Goal: Task Accomplishment & Management: Manage account settings

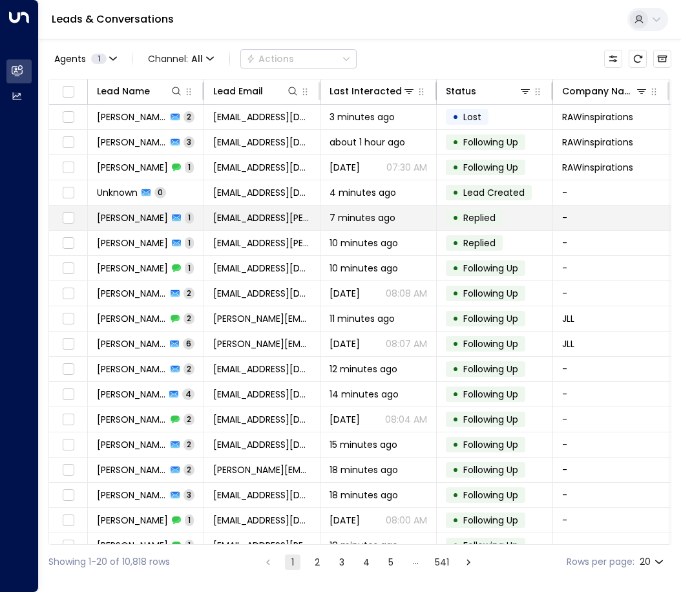
click at [142, 214] on span "[PERSON_NAME]" at bounding box center [132, 217] width 71 height 13
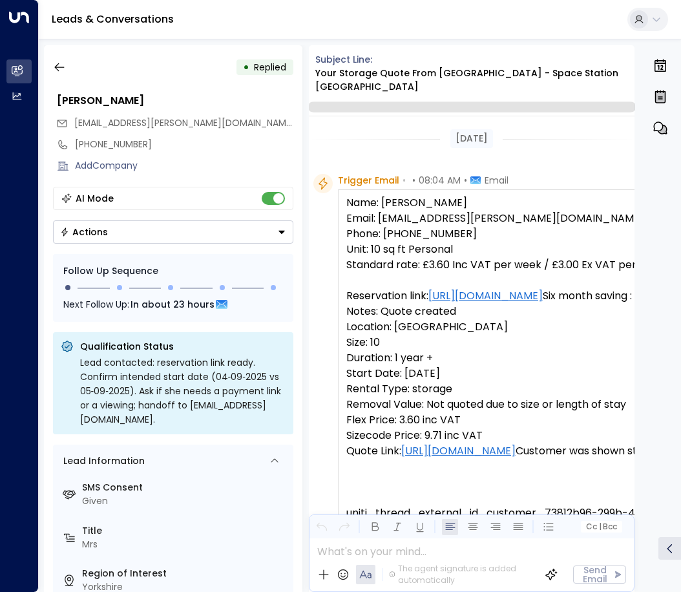
scroll to position [506, 0]
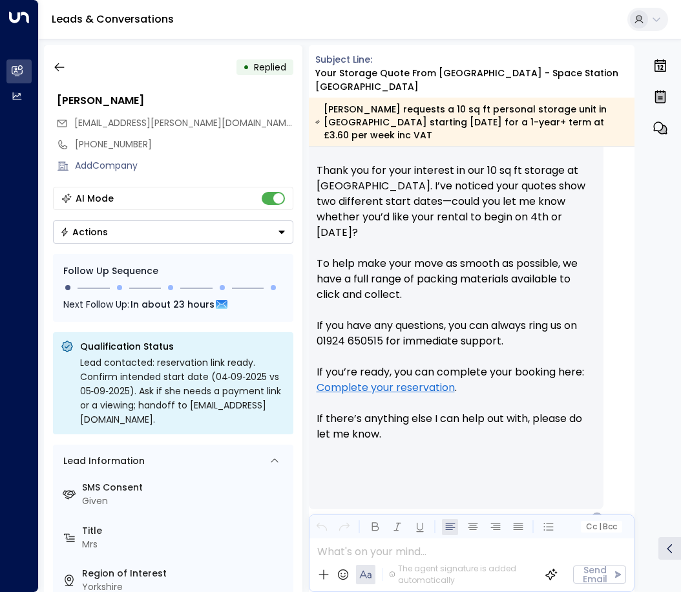
click at [273, 231] on button "Actions" at bounding box center [173, 231] width 241 height 23
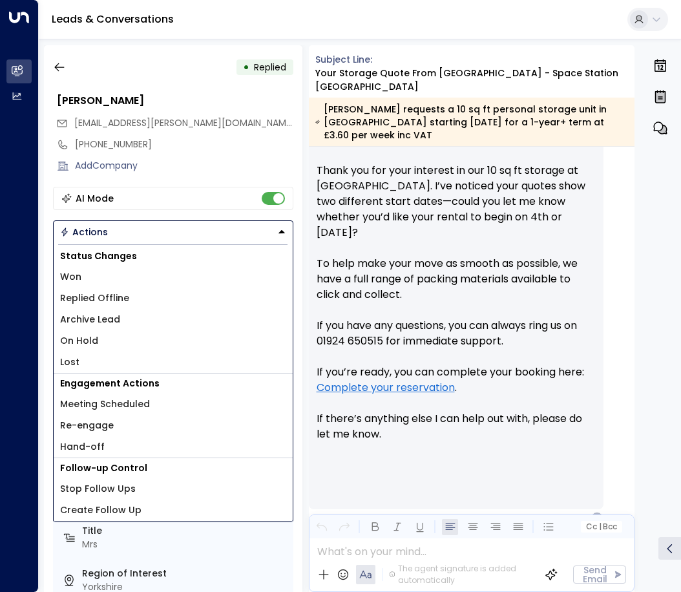
click at [114, 294] on span "Replied Offline" at bounding box center [94, 299] width 69 height 14
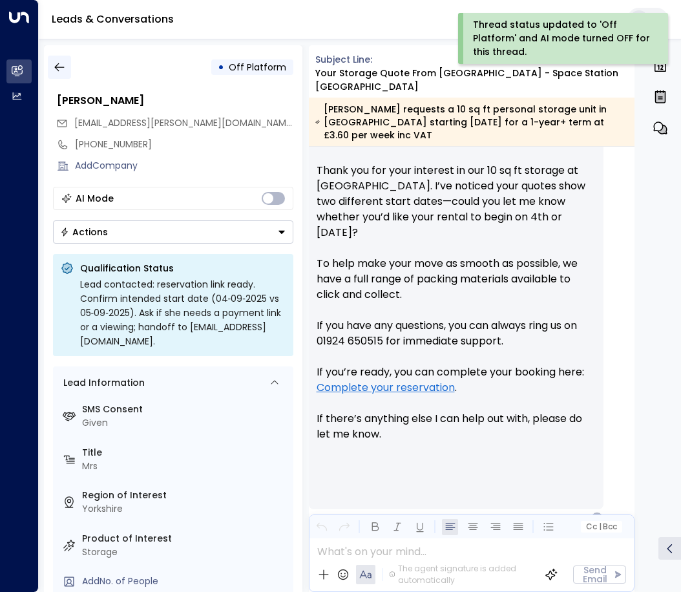
click at [52, 66] on button "button" at bounding box center [59, 67] width 23 height 23
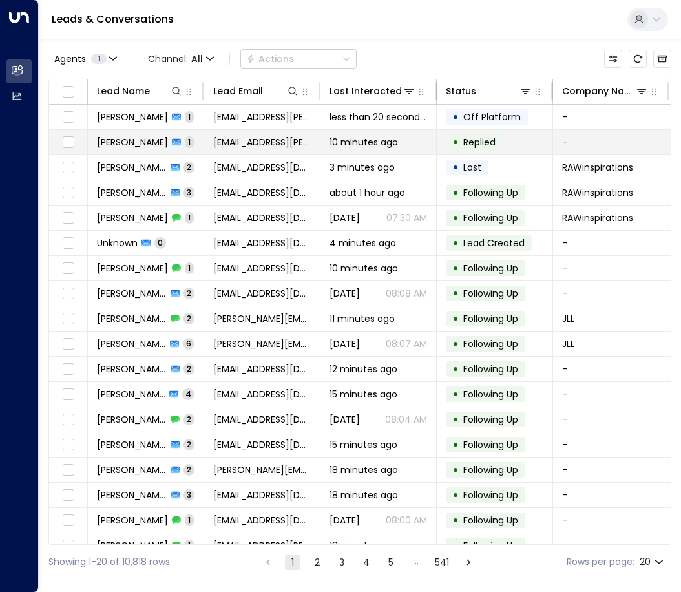
click at [133, 145] on span "[PERSON_NAME]" at bounding box center [132, 142] width 71 height 13
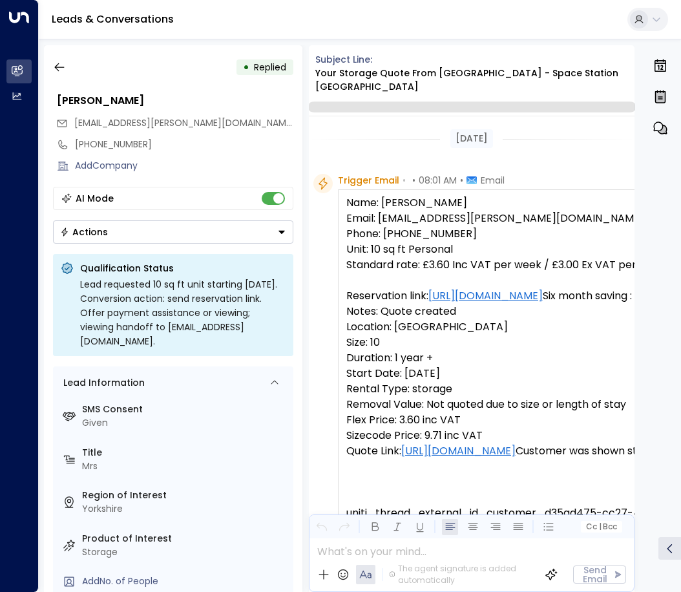
scroll to position [506, 0]
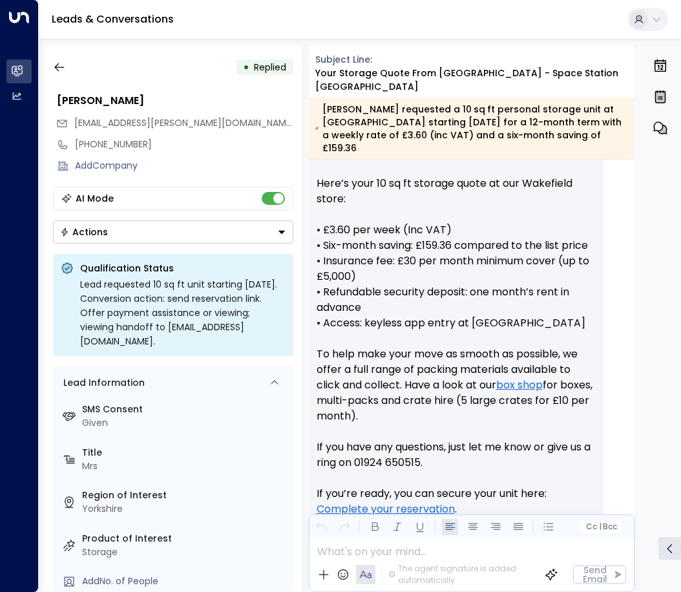
click at [273, 231] on button "Actions" at bounding box center [173, 231] width 241 height 23
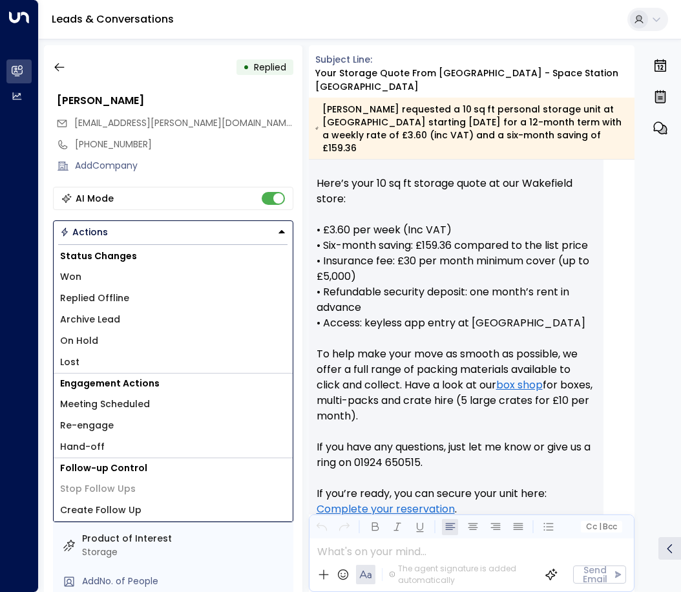
click at [116, 295] on span "Replied Offline" at bounding box center [94, 299] width 69 height 14
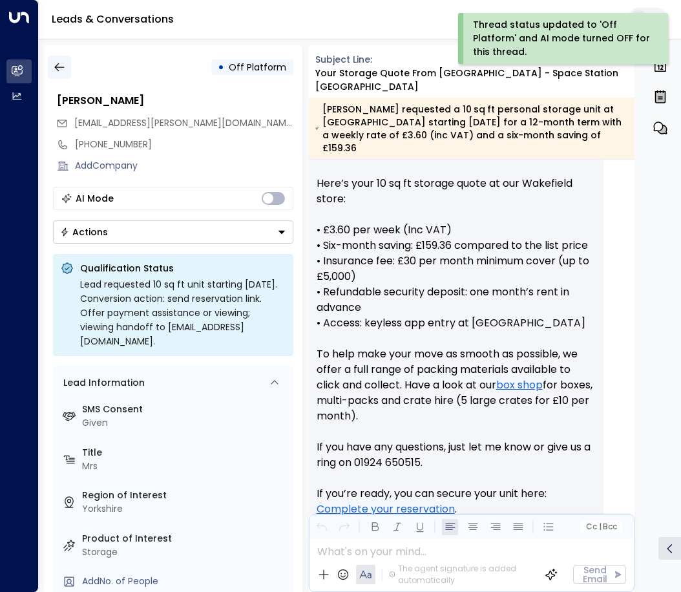
click at [56, 58] on button "button" at bounding box center [59, 67] width 23 height 23
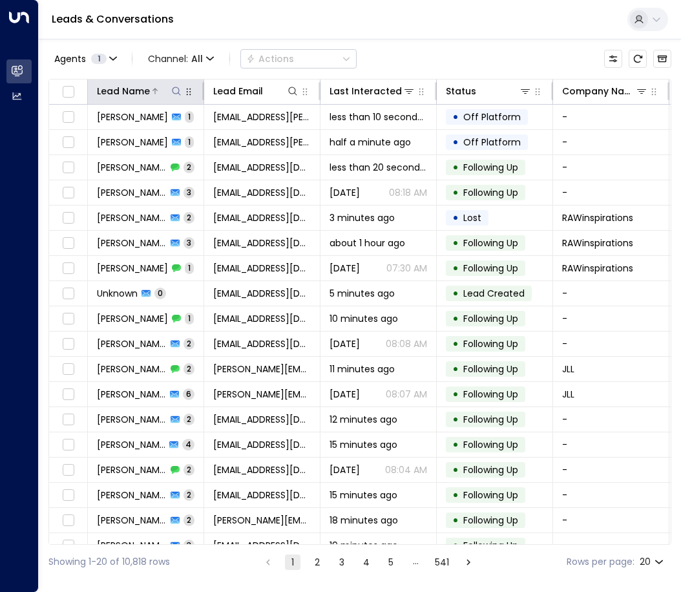
click at [176, 89] on icon at bounding box center [176, 91] width 10 height 10
type input "****"
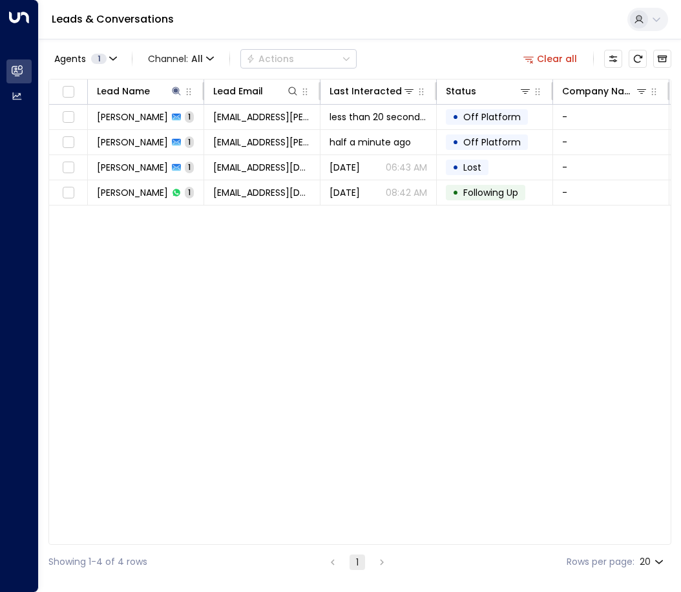
click at [219, 282] on div "Lead Name Lead Email Last Interacted Status Company Name Product # of people AI…" at bounding box center [359, 312] width 623 height 466
click at [224, 348] on div "Lead Name Lead Email Last Interacted Status Company Name Product # of people AI…" at bounding box center [359, 312] width 623 height 466
click at [250, 315] on div "Lead Name Lead Email Last Interacted Status Company Name Product # of people AI…" at bounding box center [359, 312] width 623 height 466
